Goal: Check status: Check status

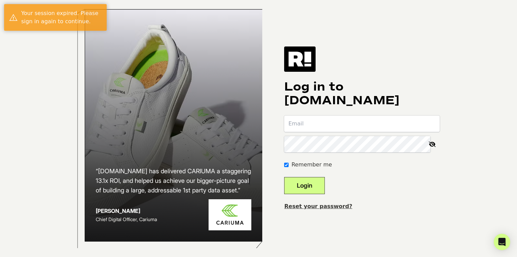
type input "ssonnenberg@salesagency.com"
click at [313, 194] on button "Login" at bounding box center [304, 185] width 41 height 17
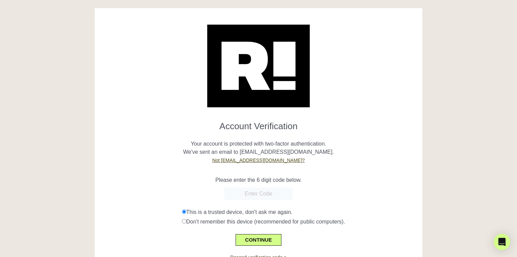
paste input "387110"
type input "387110"
click at [264, 238] on button "CONTINUE" at bounding box center [259, 240] width 46 height 12
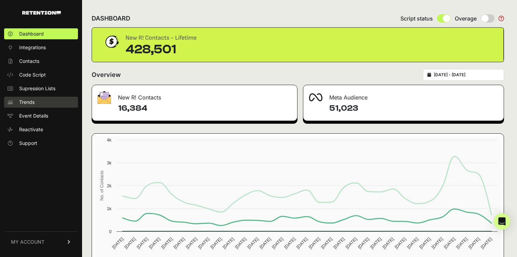
click at [27, 105] on span "Trends" at bounding box center [26, 102] width 15 height 7
